Goal: Go to known website: Access a specific website the user already knows

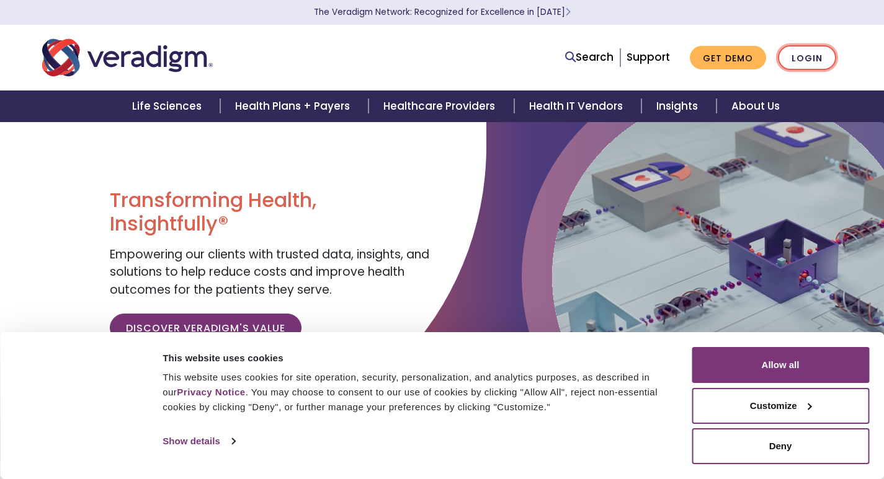
click at [796, 54] on link "Login" at bounding box center [807, 57] width 58 height 25
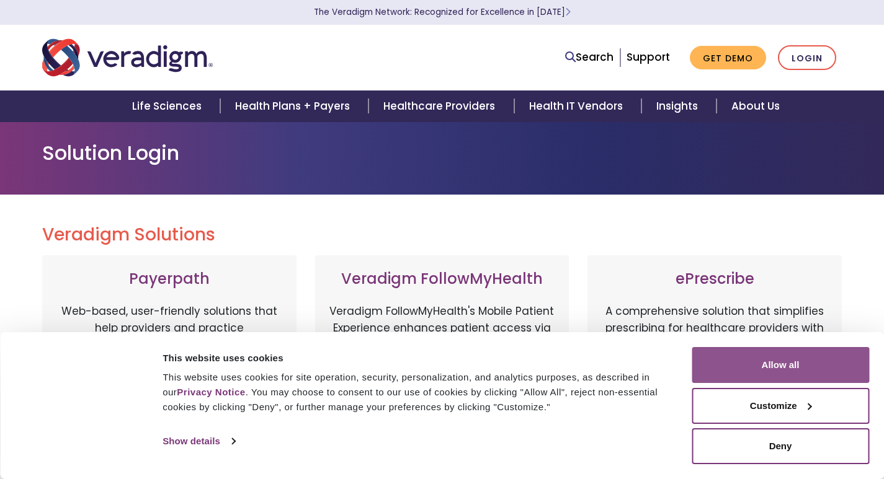
click at [771, 351] on button "Allow all" at bounding box center [779, 365] width 177 height 36
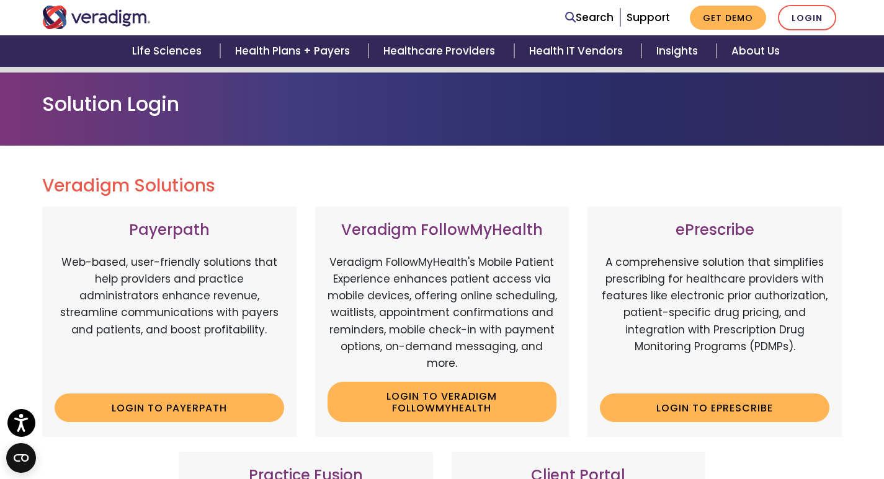
scroll to position [124, 0]
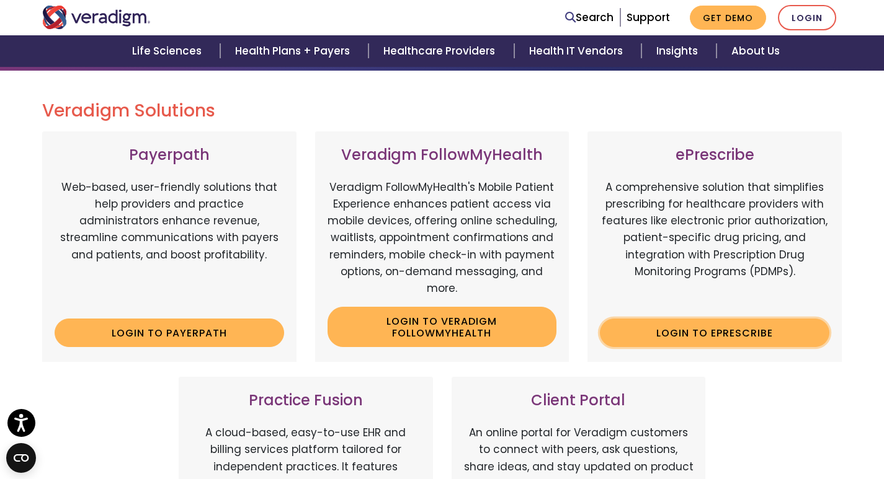
click at [704, 339] on link "Login to ePrescribe" at bounding box center [714, 333] width 229 height 29
